Goal: Information Seeking & Learning: Learn about a topic

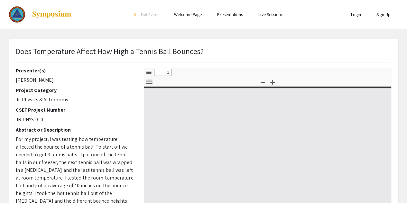
select select "custom"
type input "0"
select select "custom"
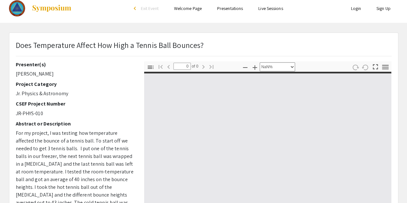
scroll to position [4, 0]
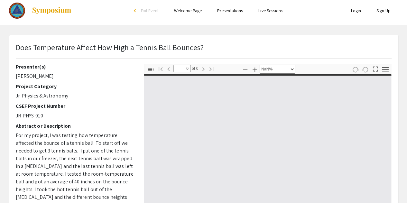
type input "1"
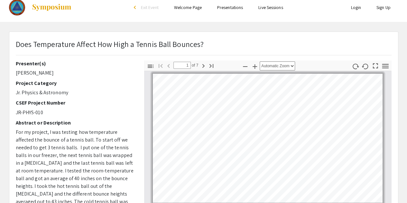
scroll to position [7, 0]
drag, startPoint x: 28, startPoint y: 73, endPoint x: 43, endPoint y: 73, distance: 14.5
click at [43, 73] on p "[PERSON_NAME]" at bounding box center [75, 73] width 119 height 8
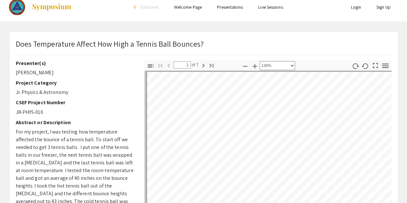
scroll to position [3, 0]
click at [49, 119] on h2 "Abstract or Description" at bounding box center [75, 122] width 119 height 6
select select "1"
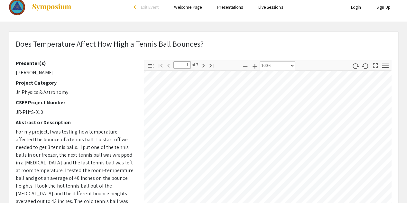
scroll to position [40, 52]
drag, startPoint x: 47, startPoint y: 74, endPoint x: 28, endPoint y: 72, distance: 19.2
click at [28, 72] on p "[PERSON_NAME]" at bounding box center [75, 73] width 119 height 8
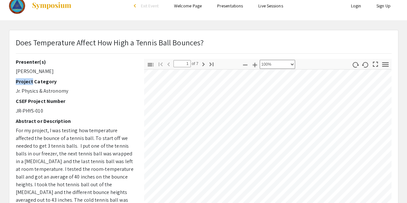
copy h2 "Project"
click at [35, 77] on div "Presenter(s) Lucas Miller Project Category Jr. Physics & Astronomy CSEF Project…" at bounding box center [75, 171] width 119 height 225
click at [23, 73] on p "[PERSON_NAME]" at bounding box center [75, 72] width 119 height 8
click at [62, 68] on p "[PERSON_NAME]" at bounding box center [75, 72] width 119 height 8
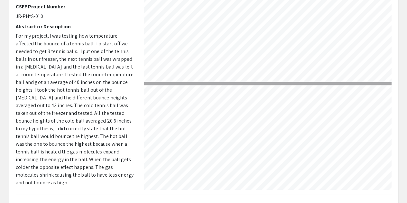
scroll to position [259, 52]
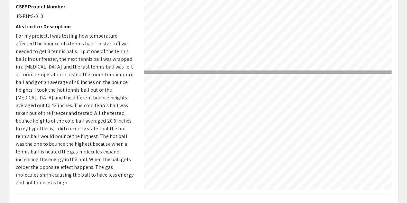
type input "1"
select select "custom"
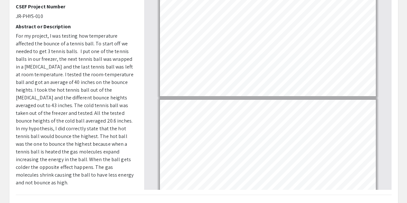
scroll to position [0, 0]
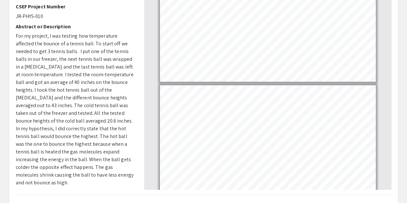
type input "2"
select select "custom"
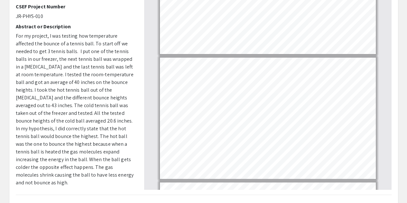
scroll to position [48, 0]
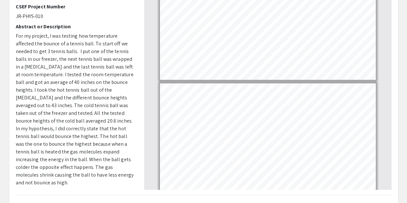
type input "3"
select select "custom"
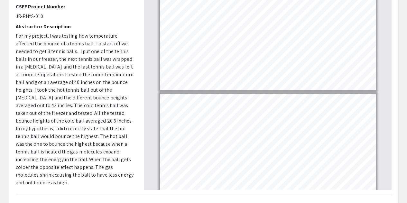
type input "4"
select select "custom"
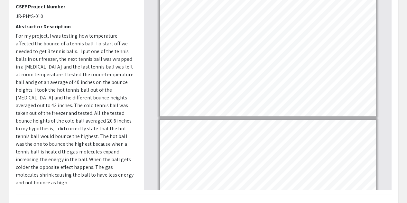
type input "5"
select select "custom"
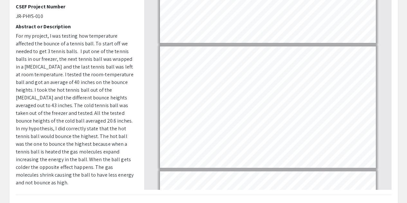
type input "4"
select select "custom"
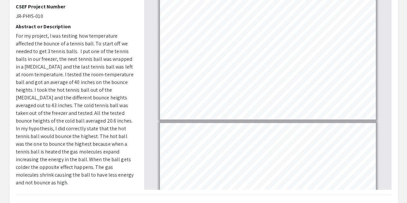
type input "3"
select select "custom"
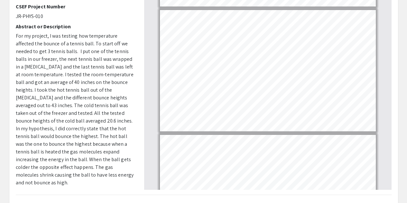
scroll to position [204, 0]
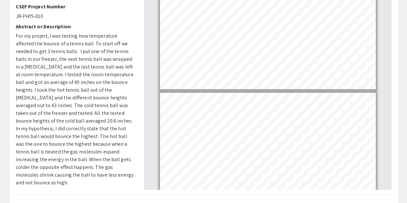
type input "4"
select select "custom"
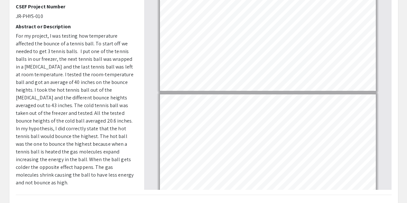
type input "5"
select select "custom"
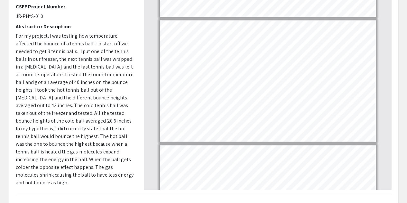
type input "6"
select select "custom"
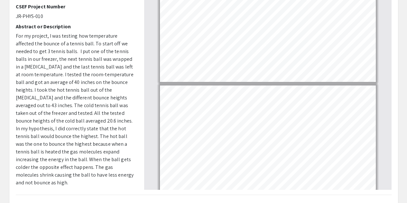
type input "7"
select select "custom"
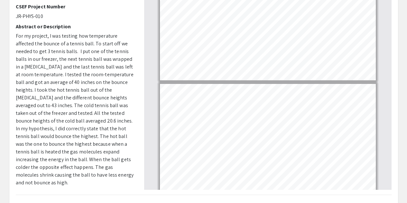
scroll to position [661, 0]
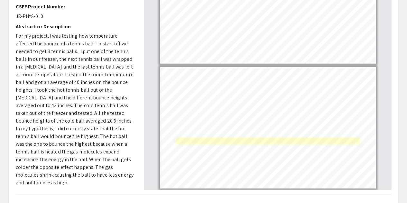
type input "6"
select select "custom"
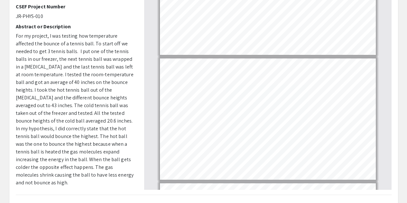
type input "5"
select select "custom"
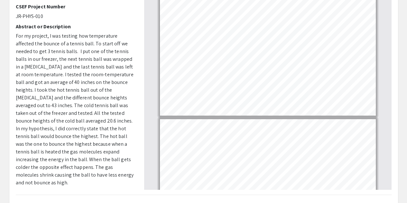
type input "4"
select select "custom"
type input "3"
select select "custom"
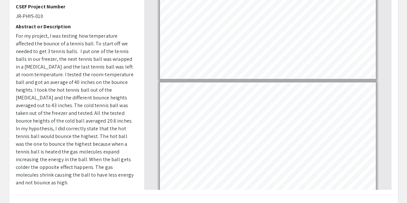
type input "2"
select select "custom"
type input "1"
select select "custom"
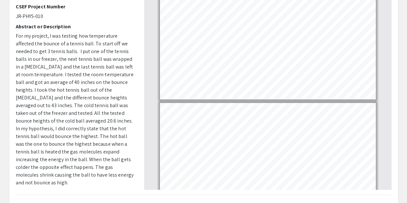
scroll to position [0, 0]
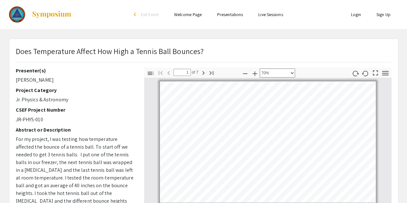
type input "2"
select select "custom"
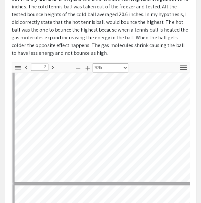
scroll to position [193, 0]
type input "3"
select select "custom"
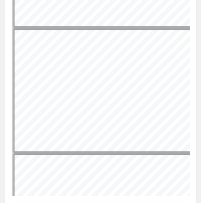
scroll to position [285, 0]
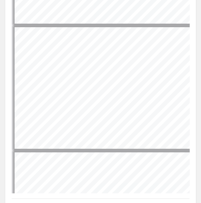
type input "2"
select select "custom"
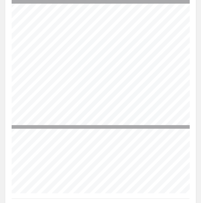
type input "1"
select select "custom"
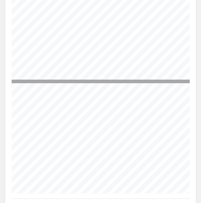
type input "2"
select select "custom"
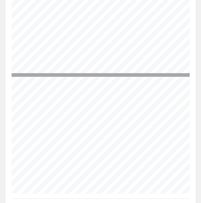
type input "1"
select select "custom"
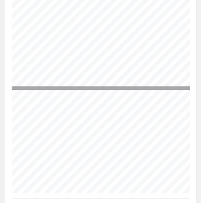
scroll to position [16, 18]
type input "2"
select select "custom"
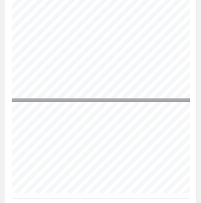
type input "3"
select select "custom"
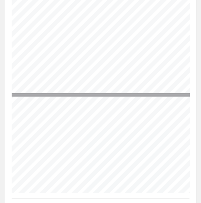
type input "4"
select select "custom"
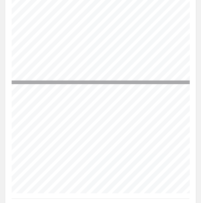
type input "5"
select select "custom"
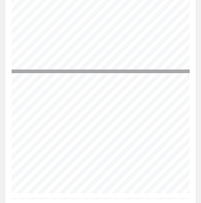
type input "6"
select select "custom"
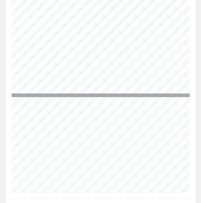
type input "7"
select select "custom"
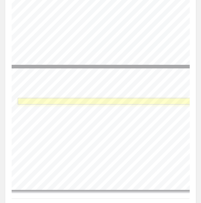
click at [61, 98] on link "Page 7" at bounding box center [117, 101] width 198 height 7
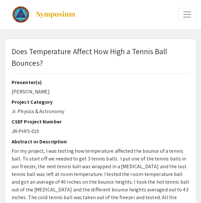
scroll to position [399, 0]
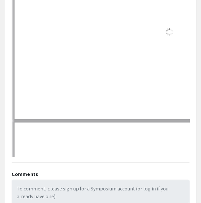
select select "custom"
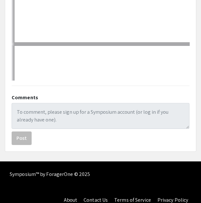
scroll to position [0, 0]
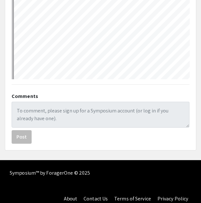
type input "2"
select select "custom"
type input "3"
select select "custom"
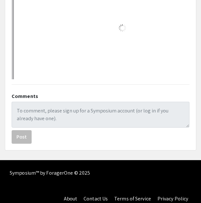
type input "4"
select select "custom"
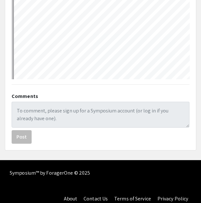
type input "5"
select select "custom"
type input "6"
select select "custom"
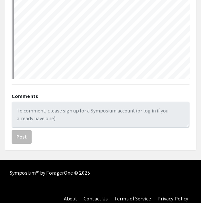
type input "7"
select select "custom"
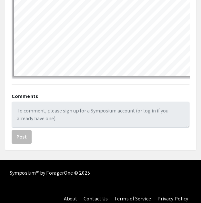
type input "6"
select select "custom"
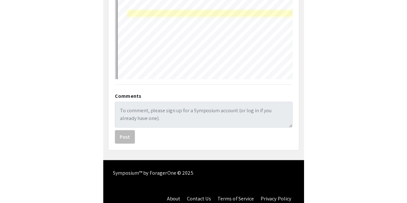
scroll to position [195, 0]
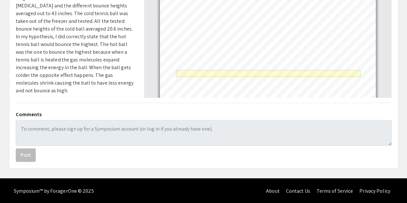
click at [200, 74] on link "Page 7" at bounding box center [268, 73] width 185 height 7
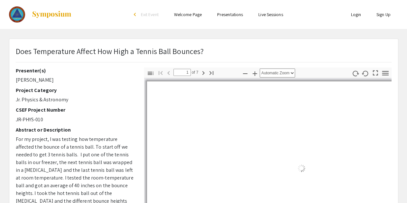
select select "custom"
type input "2"
select select "custom"
type input "3"
select select "custom"
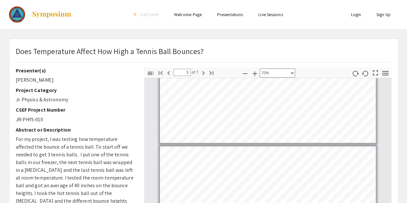
type input "4"
select select "custom"
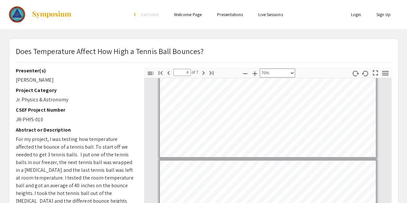
type input "5"
select select "custom"
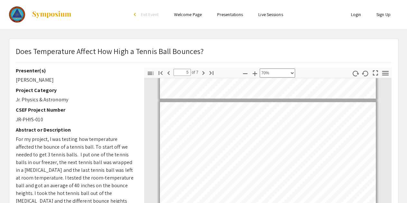
type input "6"
select select "custom"
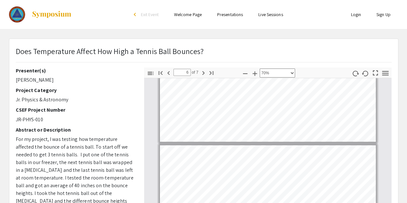
type input "7"
select select "custom"
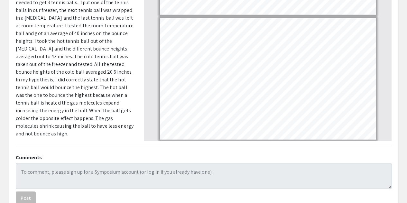
scroll to position [187, 0]
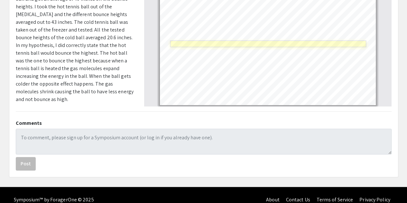
click at [229, 42] on link "Page 7" at bounding box center [268, 43] width 196 height 7
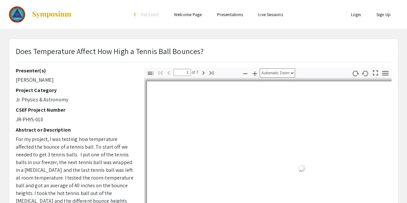
select select "custom"
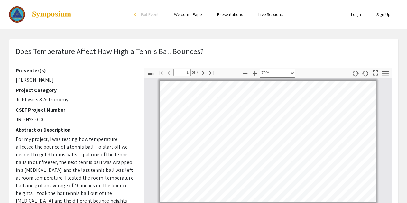
scroll to position [195, 0]
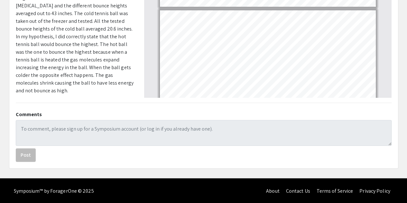
type input "2"
select select "custom"
type input "3"
select select "custom"
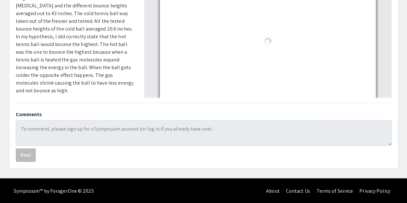
type input "4"
select select "custom"
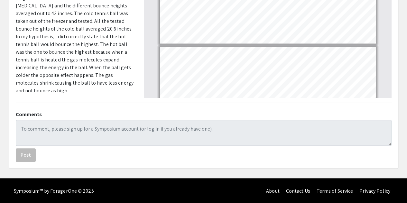
type input "5"
select select "custom"
type input "6"
select select "custom"
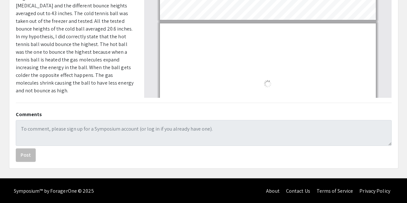
type input "7"
select select "custom"
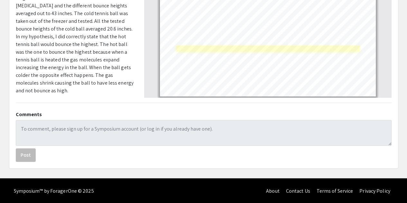
scroll to position [644, 0]
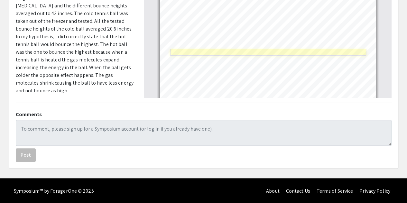
click at [233, 51] on link "Page 7" at bounding box center [268, 52] width 196 height 7
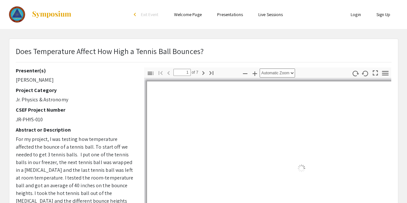
scroll to position [41, 0]
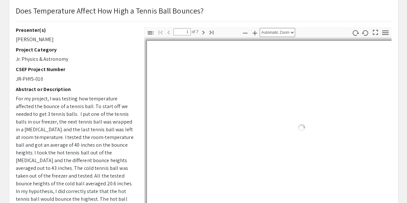
select select "custom"
type input "2"
select select "custom"
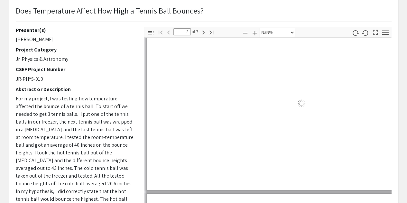
type input "3"
select select "custom"
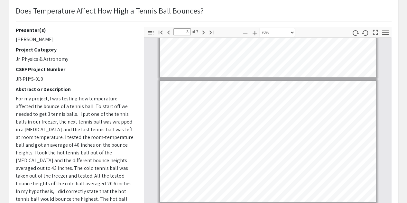
type input "4"
select select "custom"
type input "5"
select select "custom"
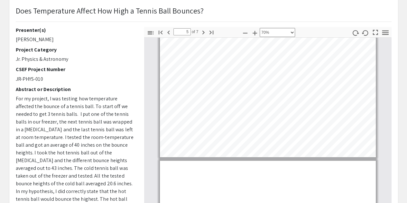
type input "6"
select select "custom"
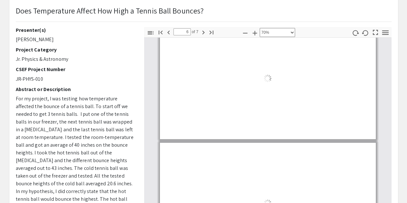
type input "7"
select select "custom"
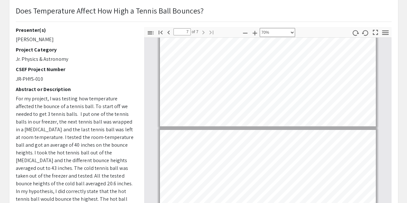
scroll to position [195, 0]
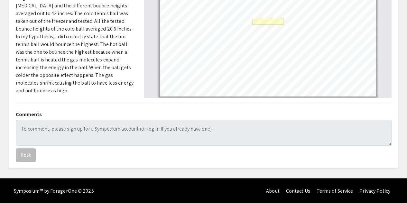
click at [268, 18] on link "Page 7" at bounding box center [269, 21] width 32 height 7
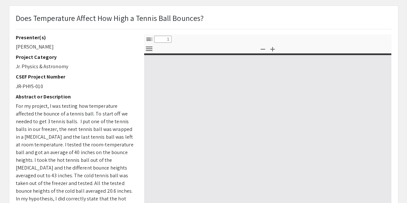
select select "custom"
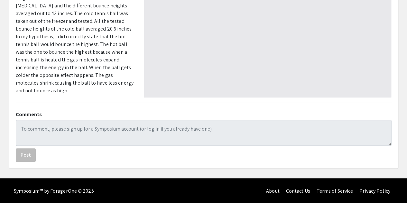
type input "0"
select select "custom"
type input "1"
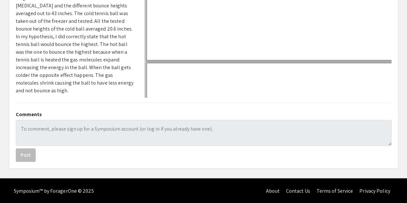
select select "custom"
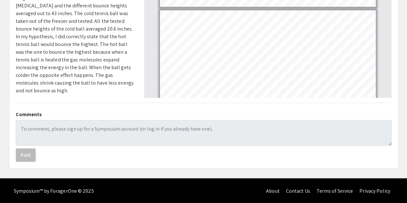
type input "2"
select select "custom"
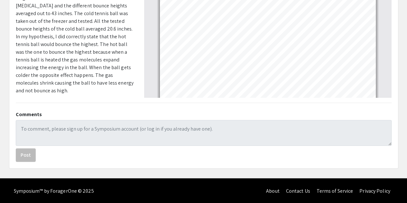
type input "3"
select select "custom"
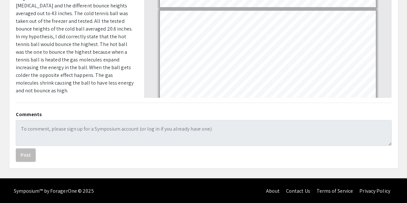
type input "4"
select select "custom"
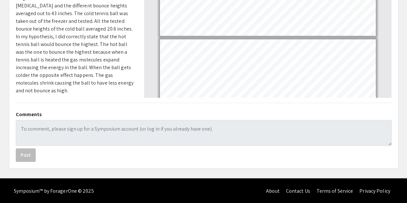
type input "5"
select select "custom"
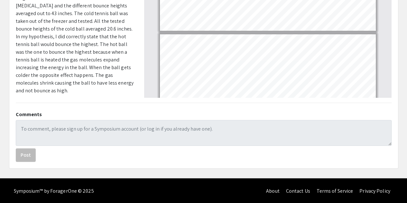
type input "6"
select select "custom"
type input "7"
select select "custom"
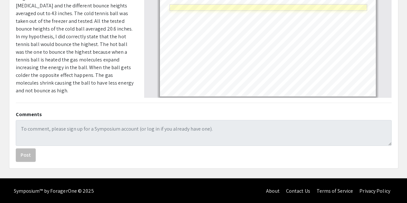
click at [269, 4] on link "Page 7" at bounding box center [268, 7] width 198 height 7
